Goal: Task Accomplishment & Management: Use online tool/utility

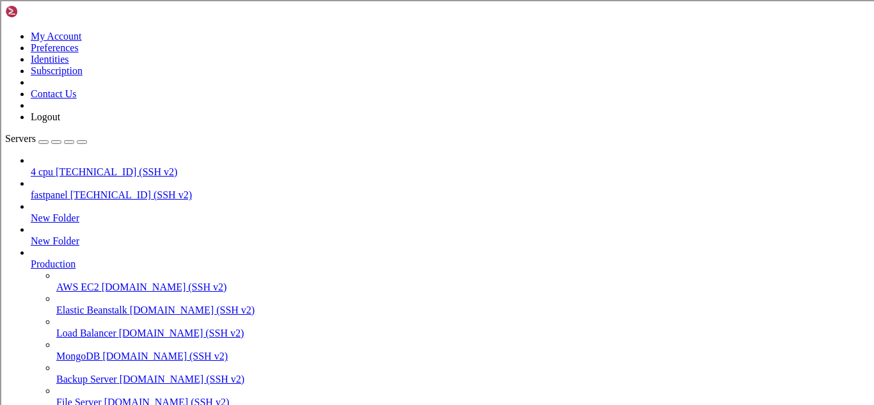
click at [68, 189] on span "fastpanel" at bounding box center [49, 194] width 37 height 11
click at [56, 166] on span "[TECHNICAL_ID] (SSH v2)" at bounding box center [117, 171] width 122 height 11
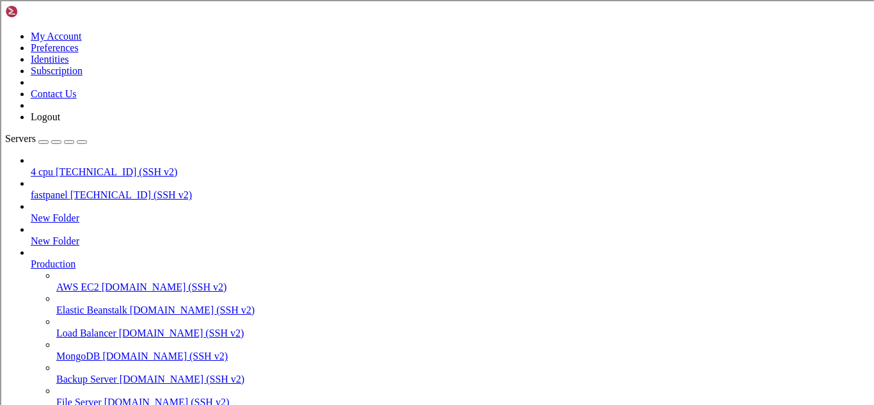
click at [97, 189] on span "[TECHNICAL_ID] (SSH v2)" at bounding box center [131, 194] width 122 height 11
